Goal: Information Seeking & Learning: Learn about a topic

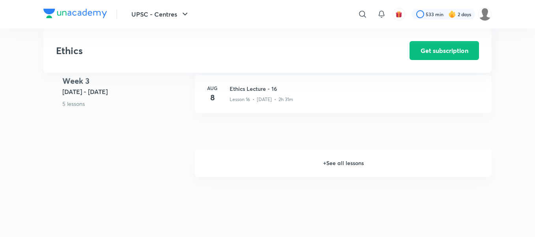
scroll to position [1041, 0]
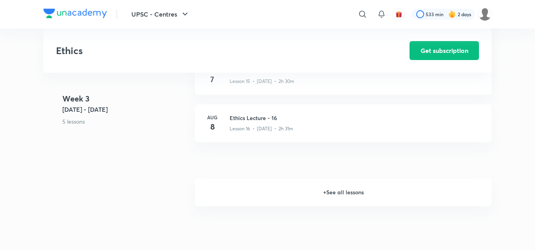
click at [338, 187] on h6 "+ See all lessons" at bounding box center [343, 192] width 297 height 28
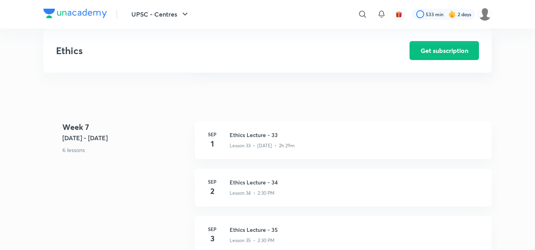
scroll to position [1988, 0]
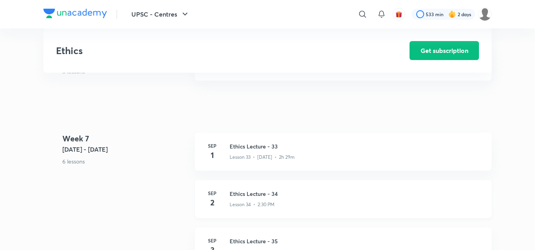
click at [271, 200] on div "Lesson 34 • 2:30 PM" at bounding box center [356, 203] width 252 height 10
click at [248, 193] on h3 "Ethics Lecture - 34" at bounding box center [356, 193] width 252 height 8
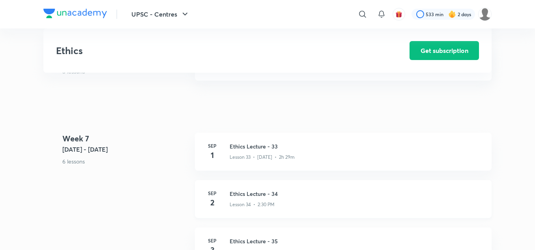
click at [248, 193] on h3 "Ethics Lecture - 34" at bounding box center [356, 193] width 252 height 8
click at [248, 201] on p "Lesson 34 • 2:30 PM" at bounding box center [252, 204] width 45 height 7
